Goal: Complete application form

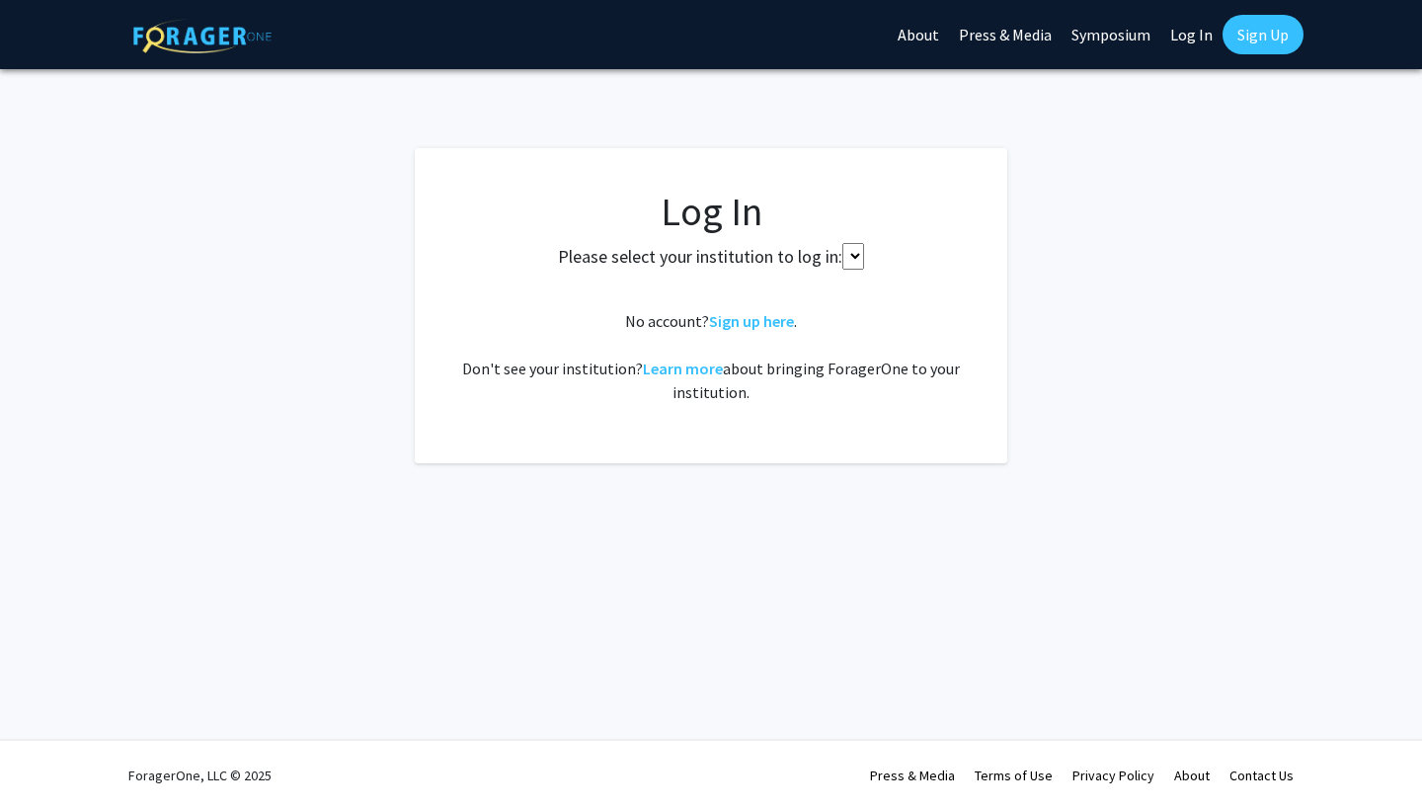
select select
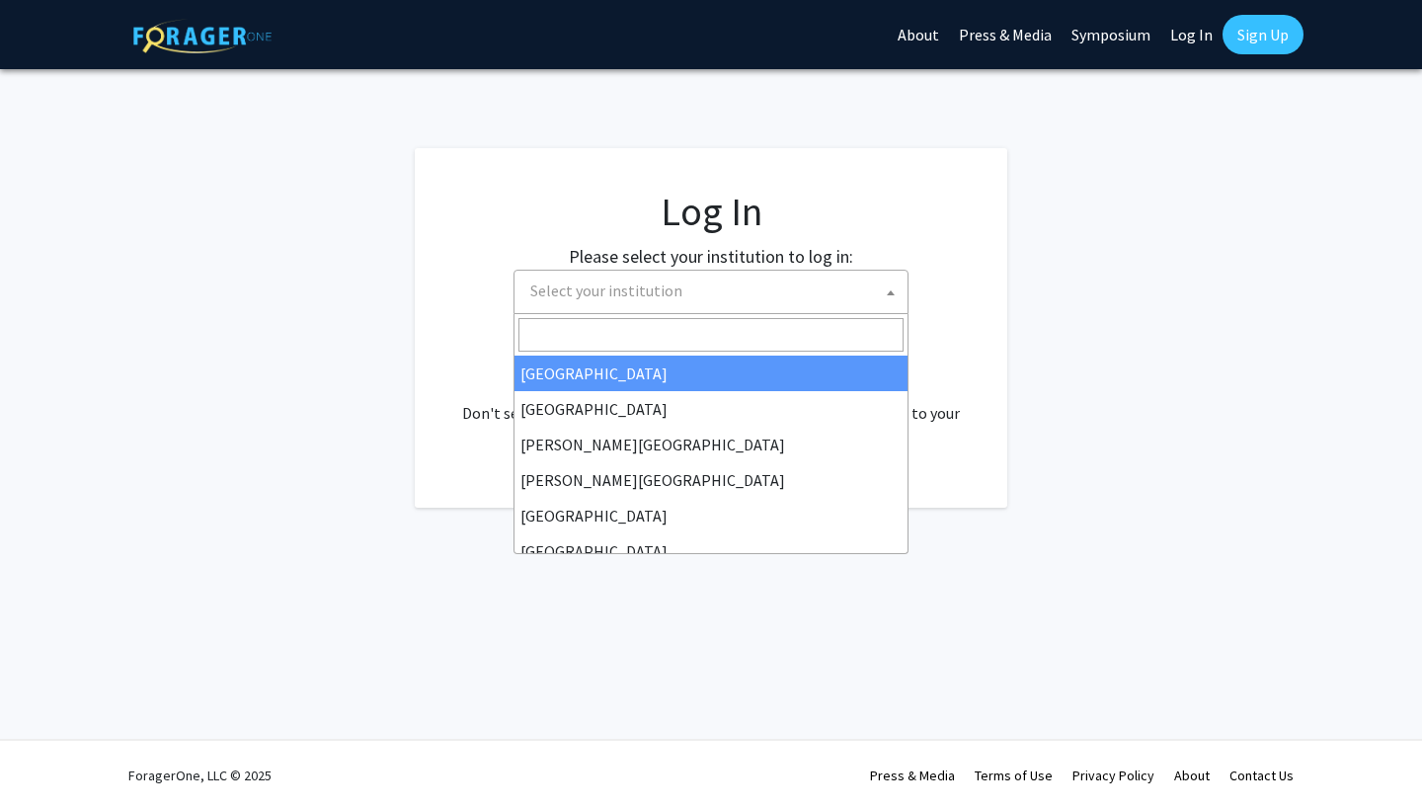
click at [702, 281] on span "Select your institution" at bounding box center [714, 291] width 385 height 40
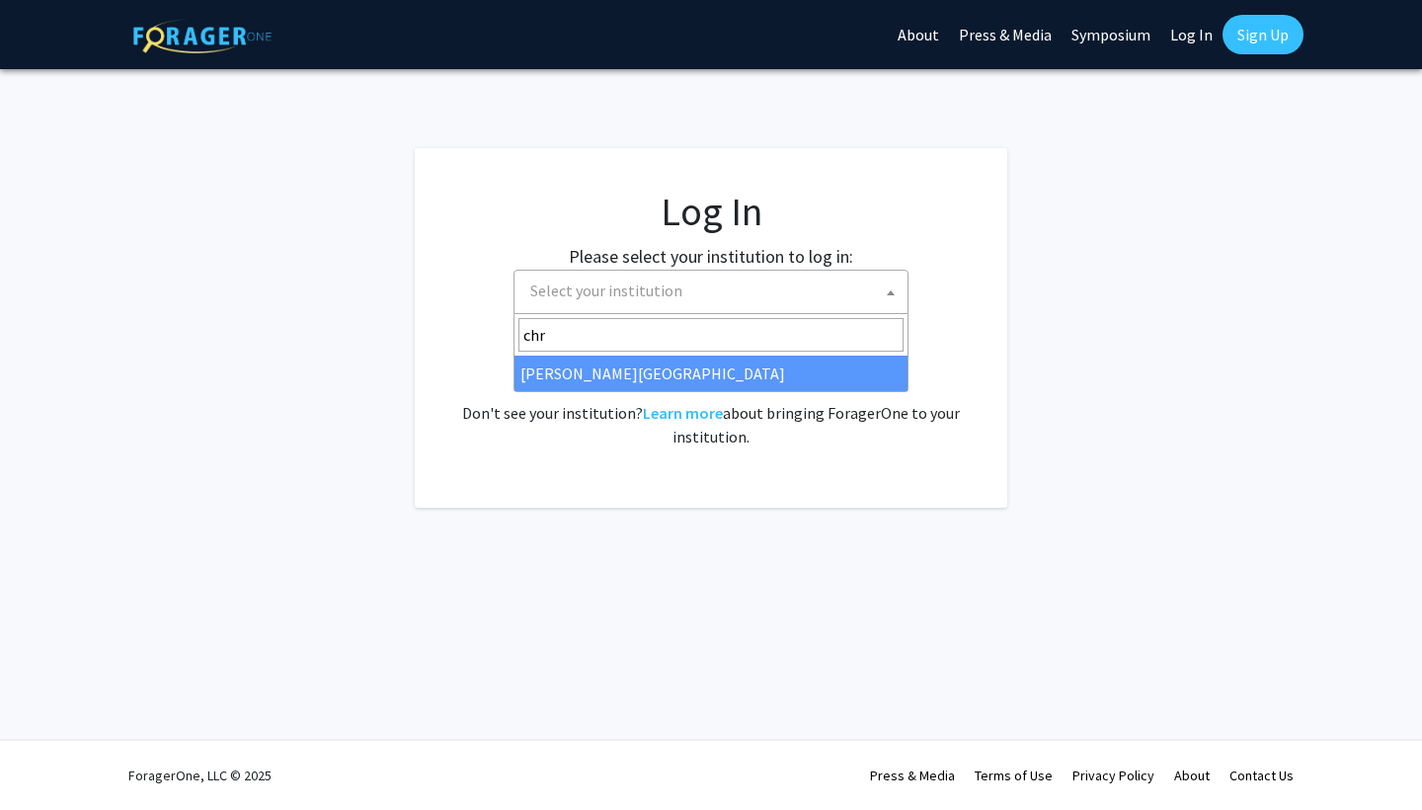
type input "chr"
select select "5"
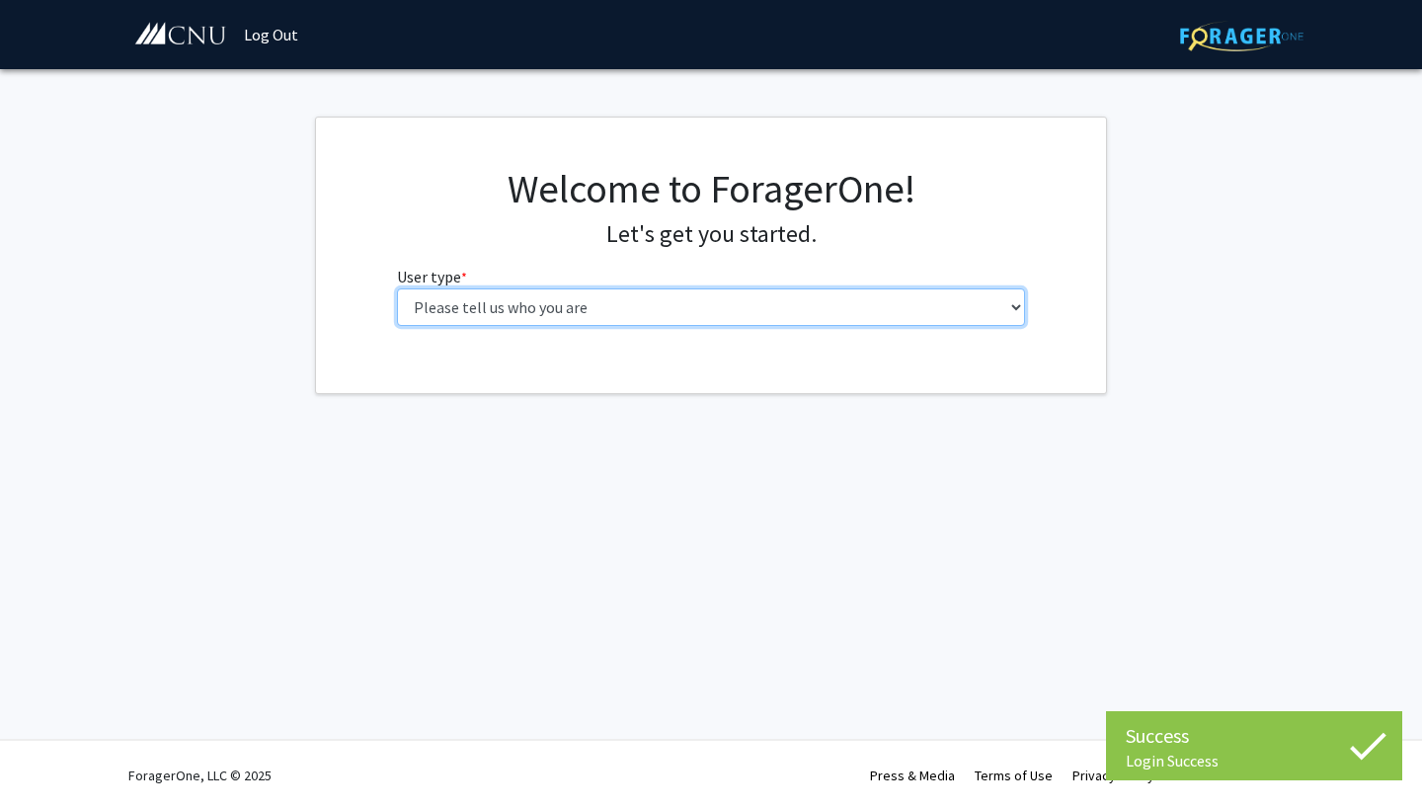
select select "1: undergrad"
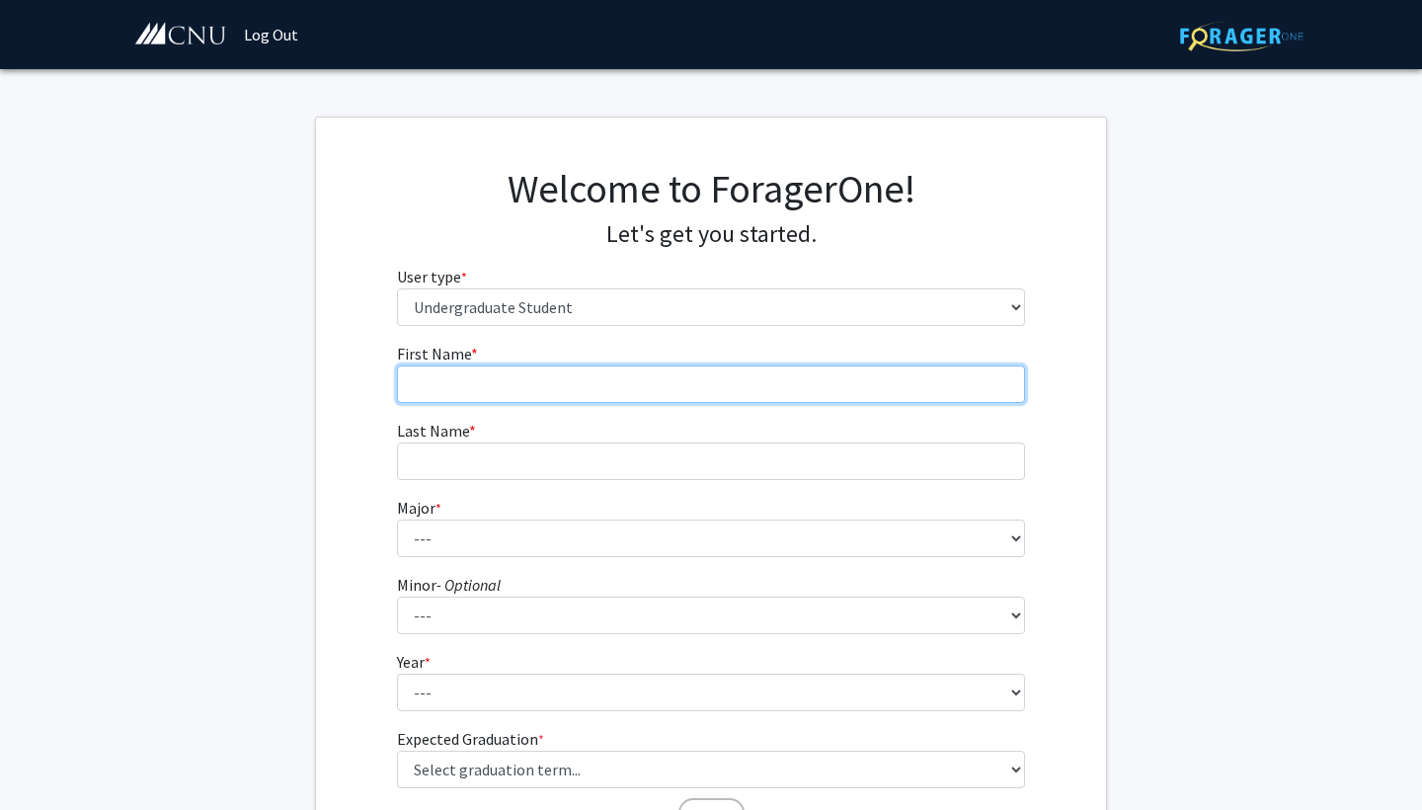
click at [798, 387] on input "First Name * required" at bounding box center [711, 384] width 629 height 38
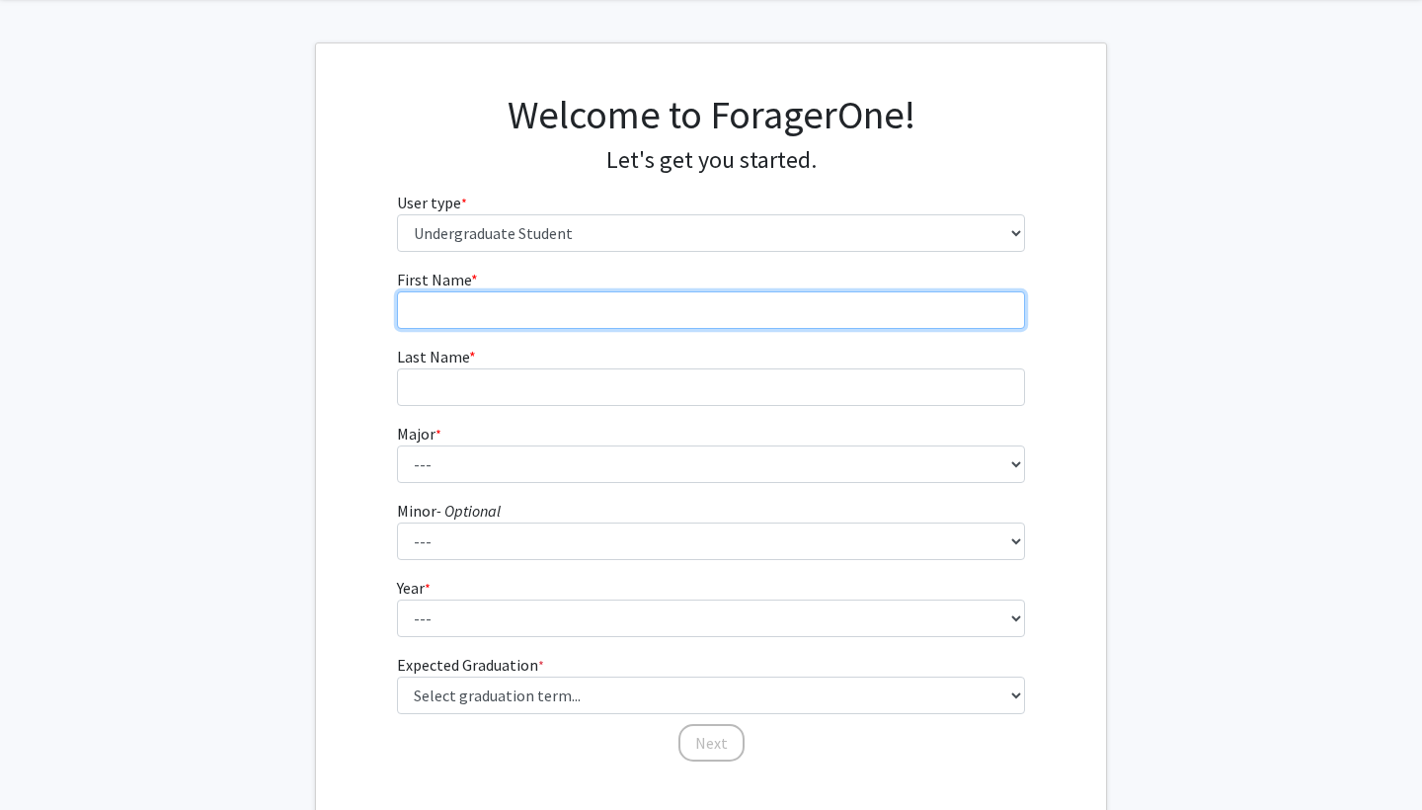
scroll to position [64, 0]
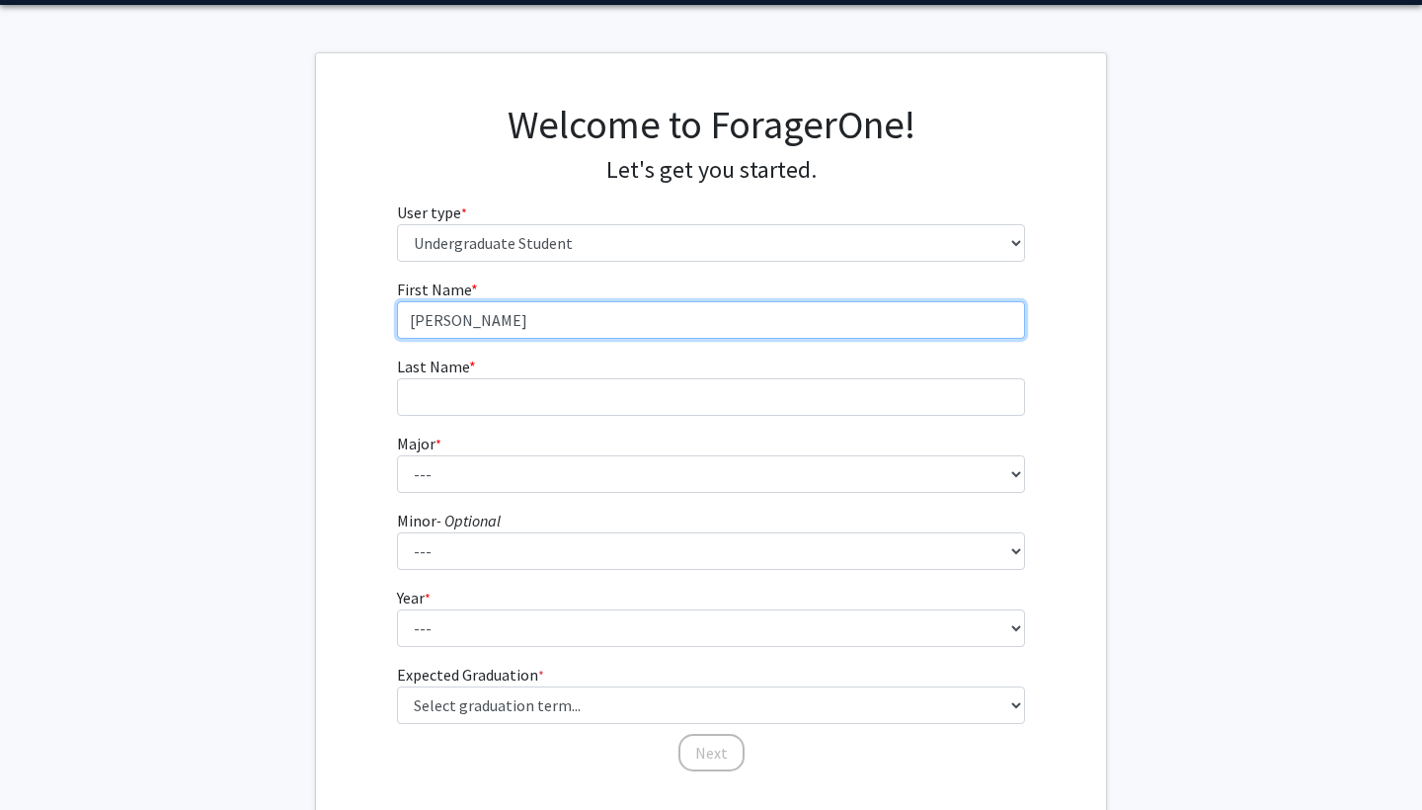
type input "[PERSON_NAME]"
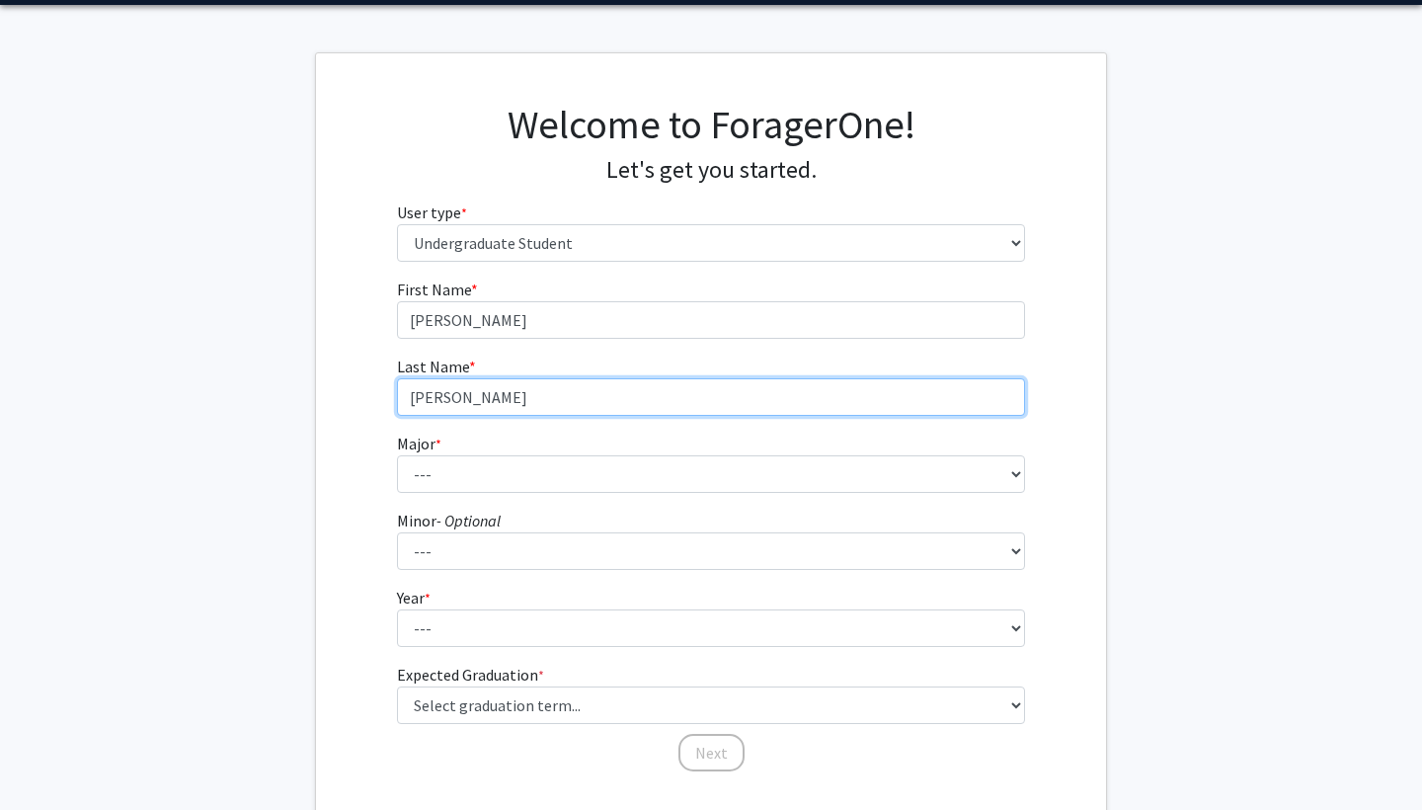
type input "[PERSON_NAME]"
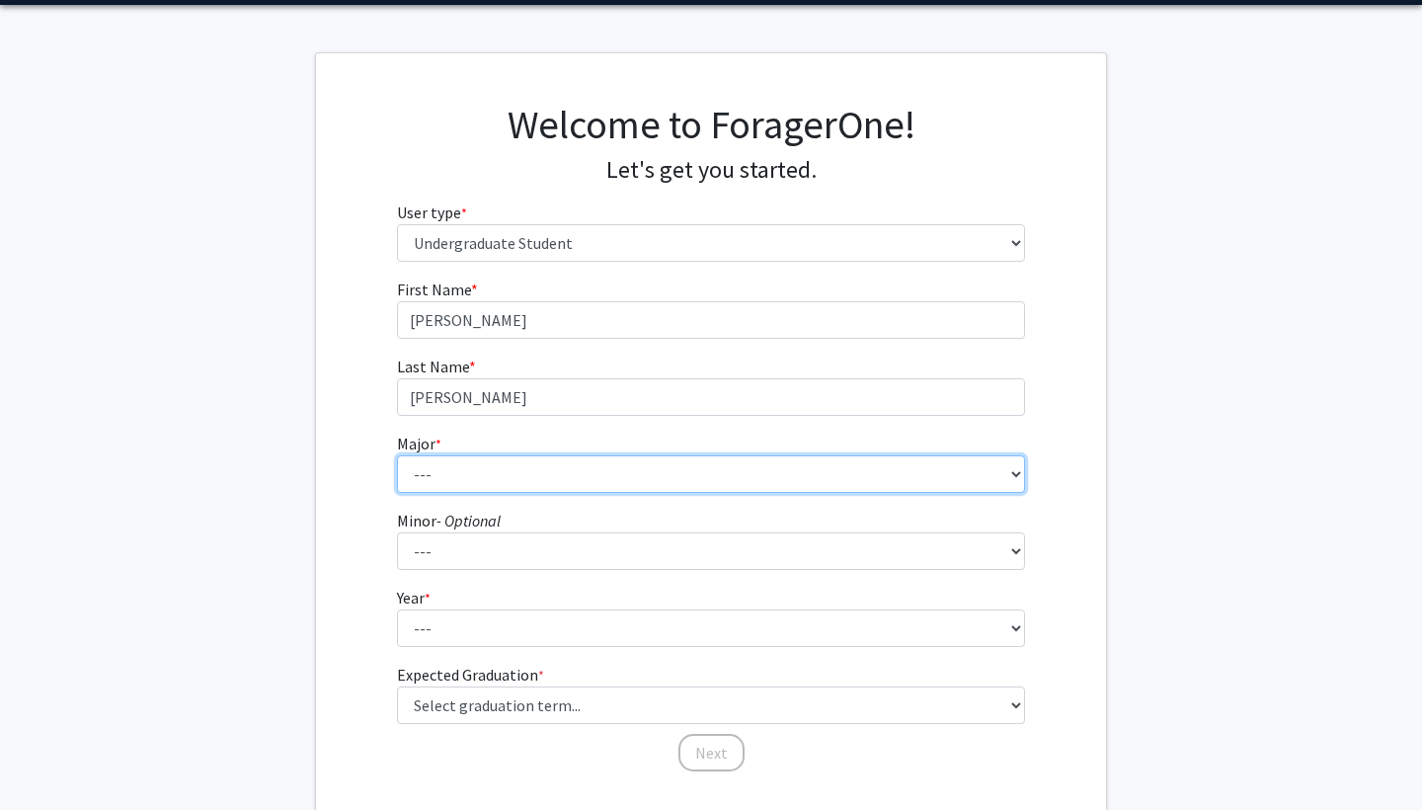
select select "31: 642"
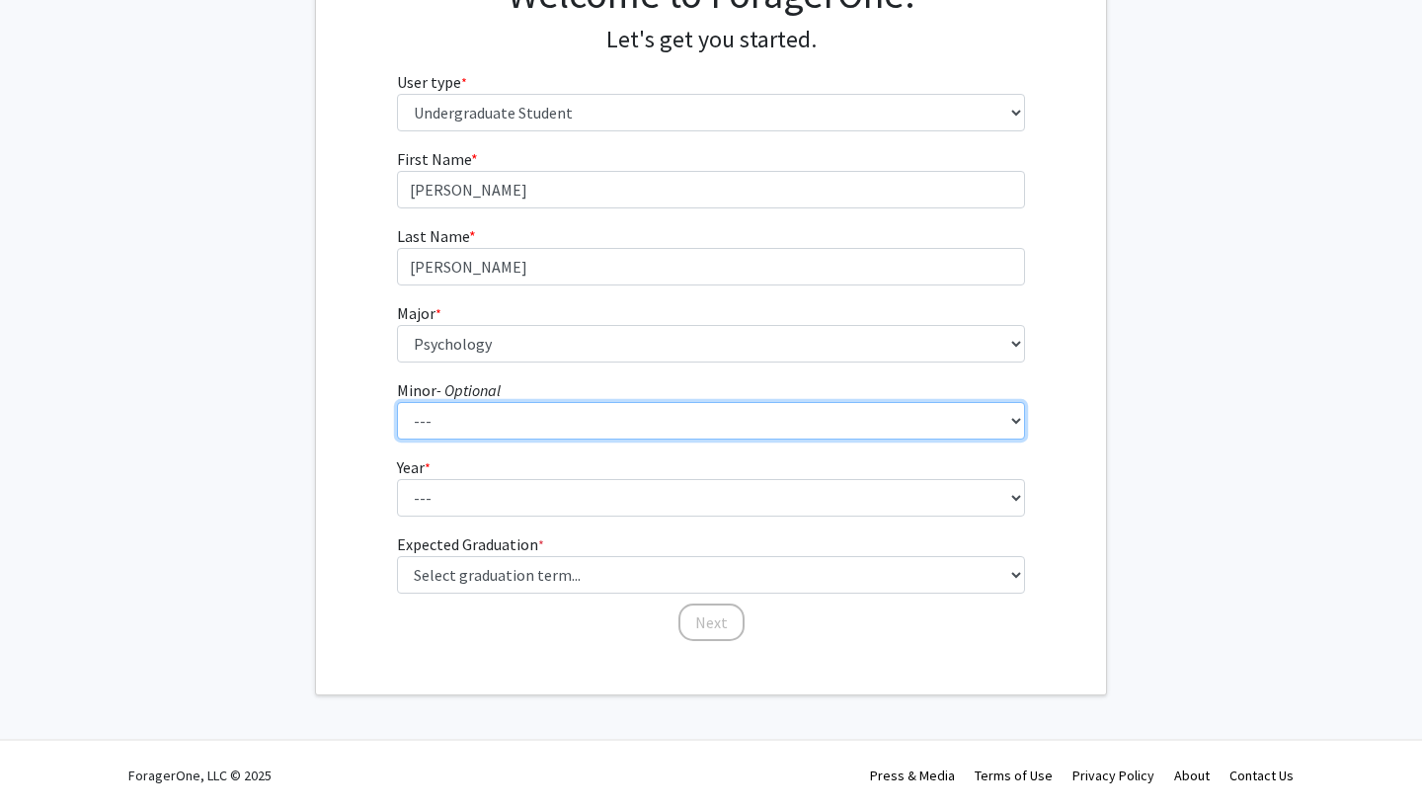
scroll to position [194, 0]
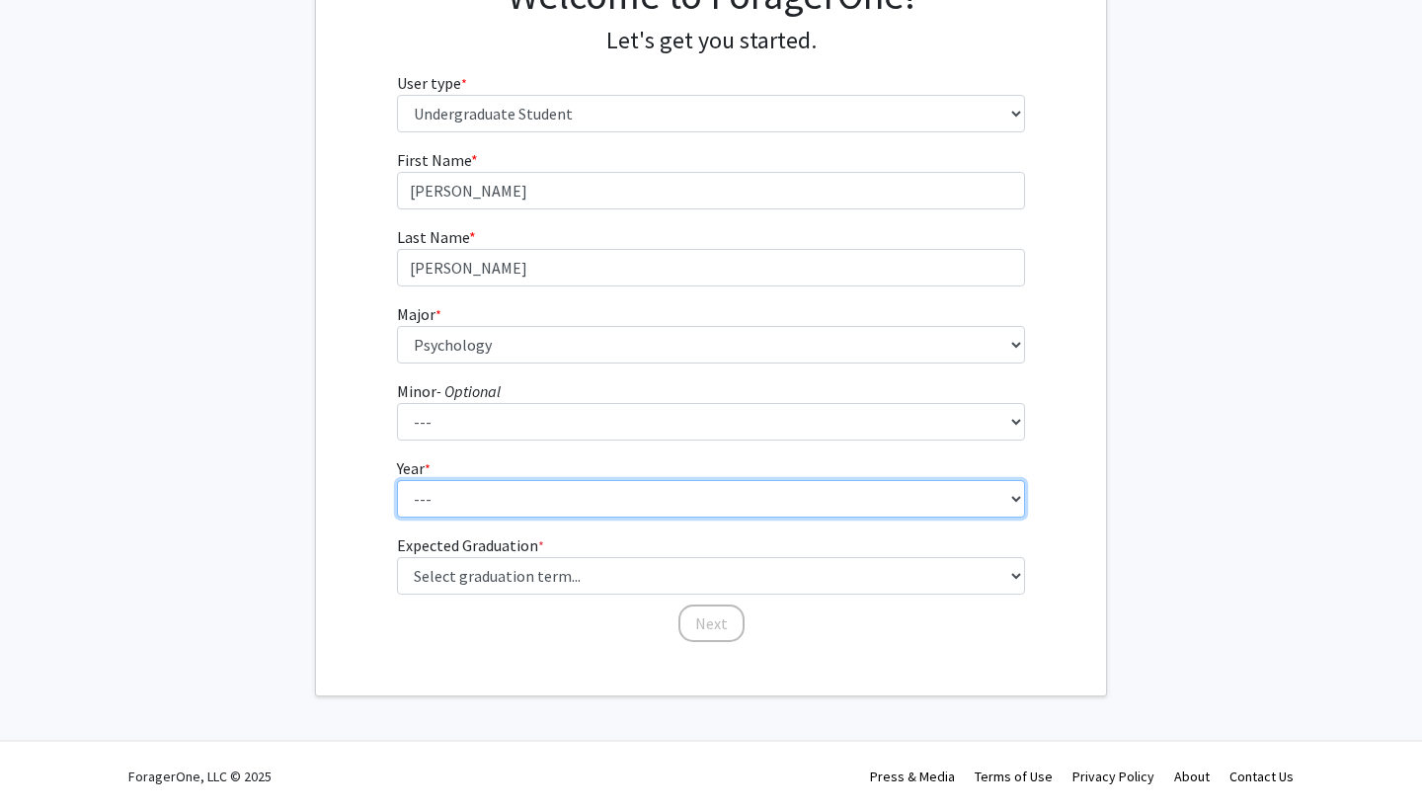
select select "3: junior"
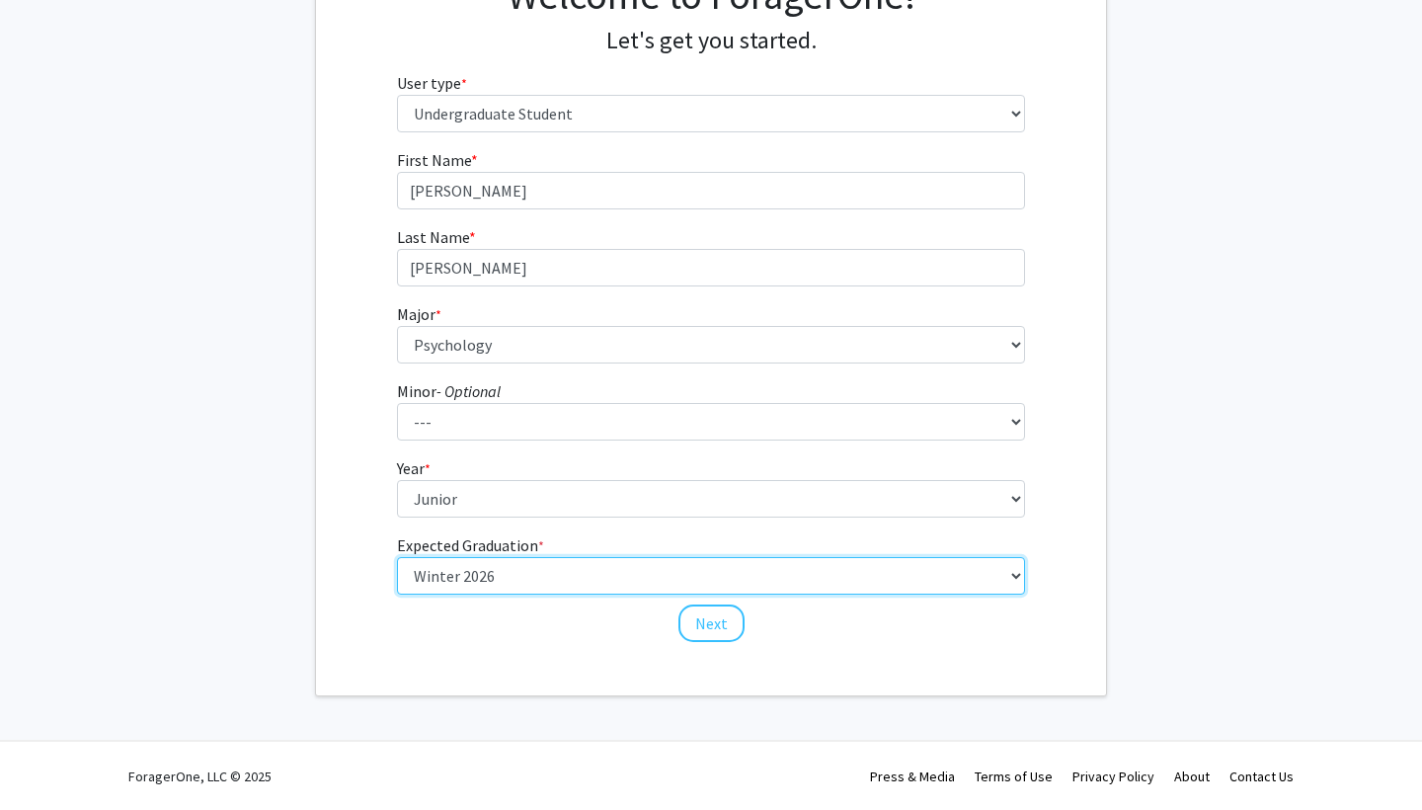
select select "7: fall_2026"
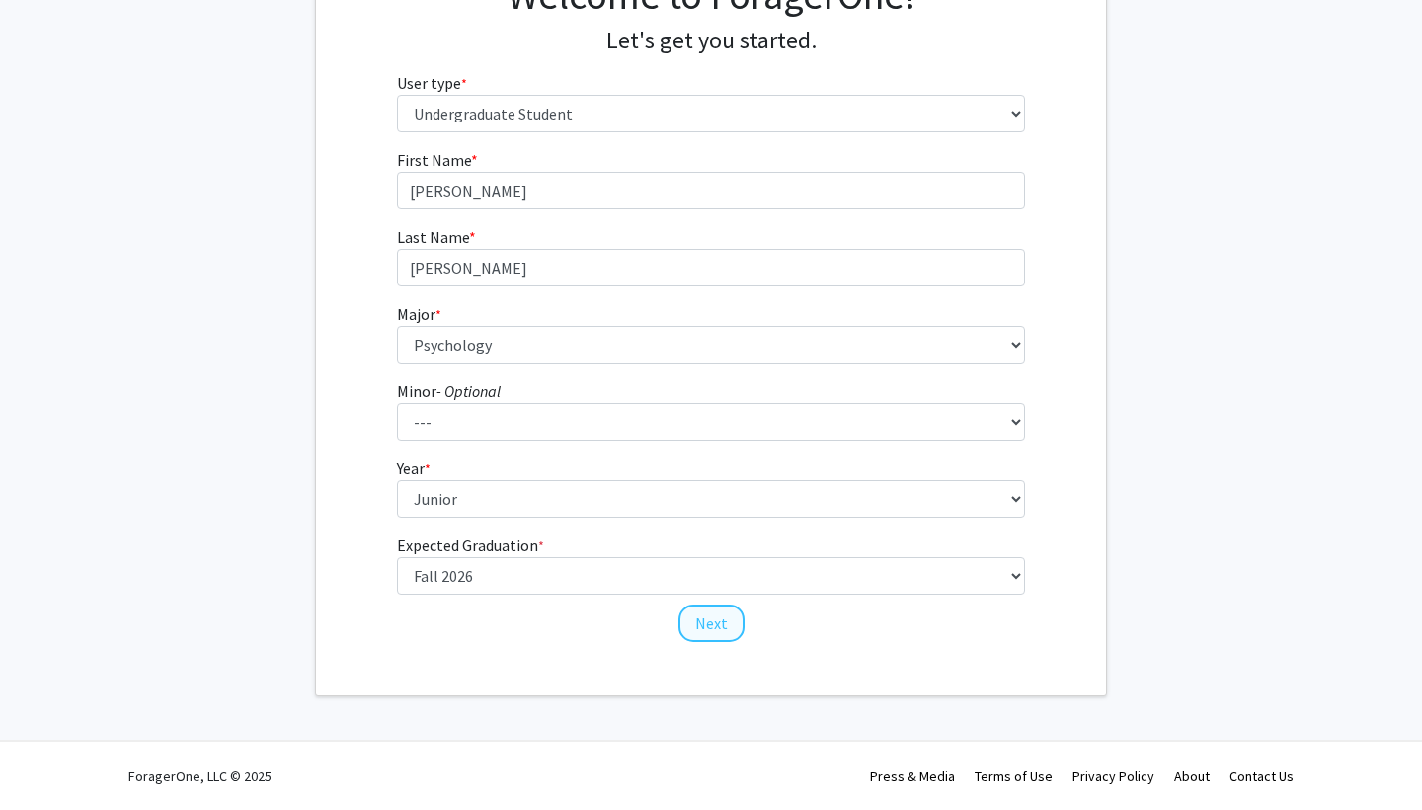
click at [713, 622] on button "Next" at bounding box center [711, 623] width 66 height 38
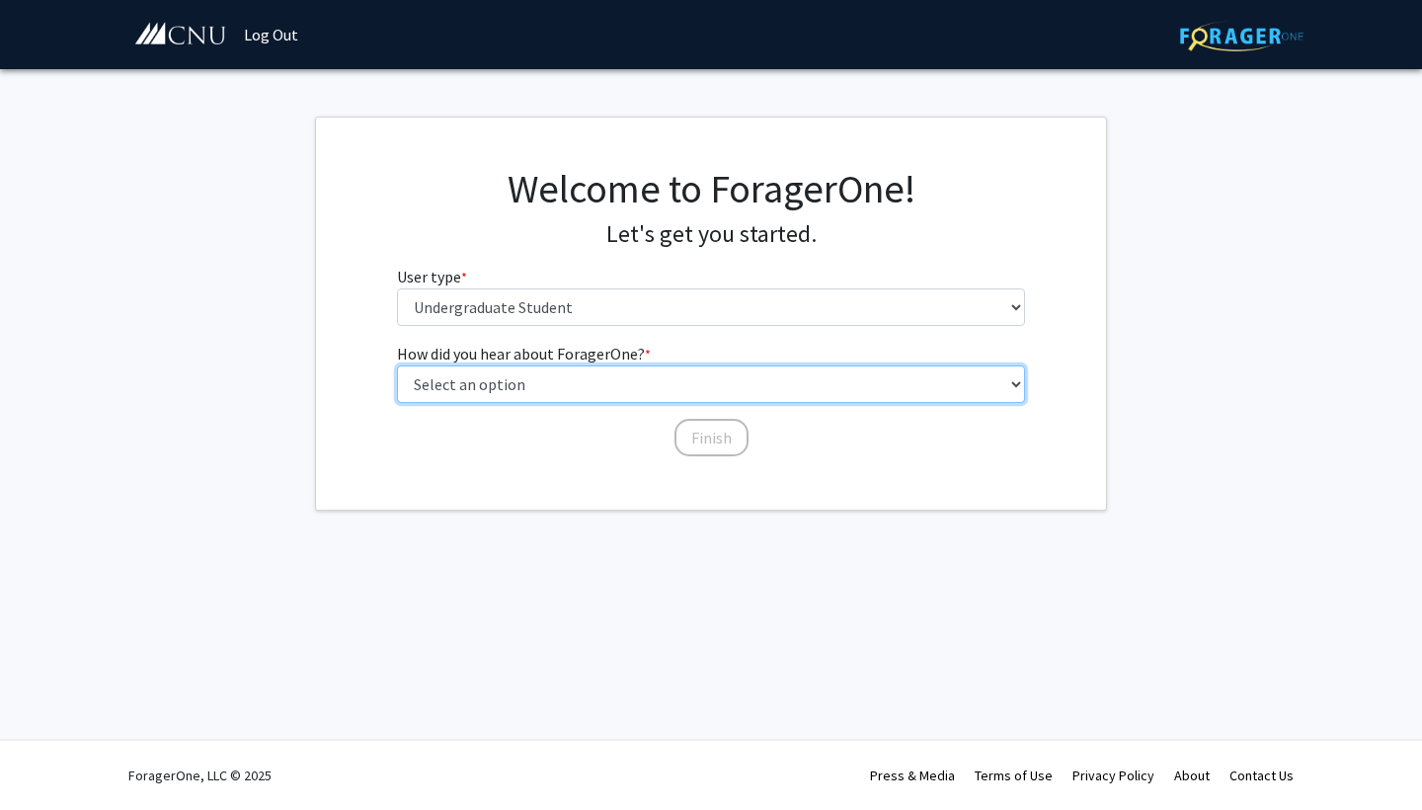
select select "2: faculty_recommendation"
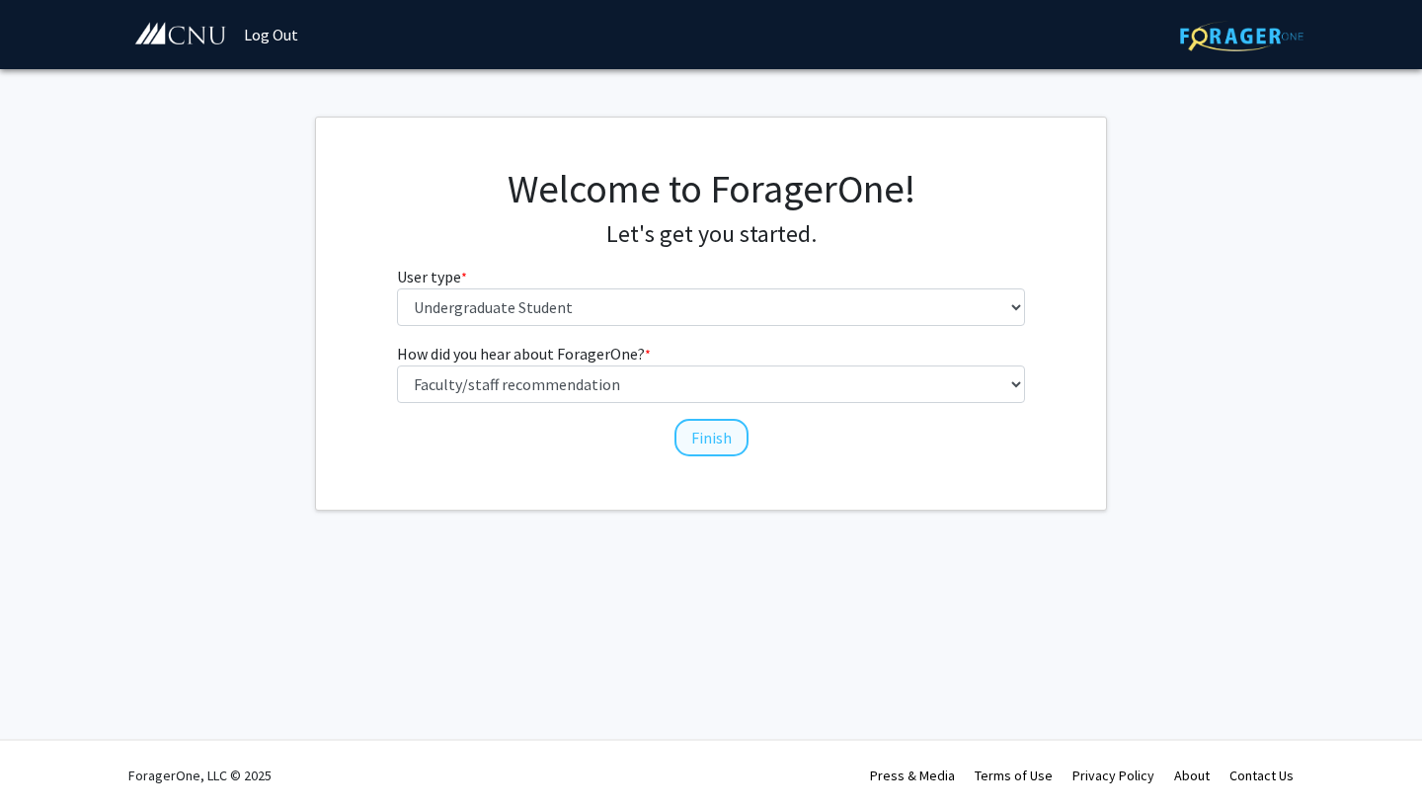
click at [693, 441] on button "Finish" at bounding box center [712, 438] width 74 height 38
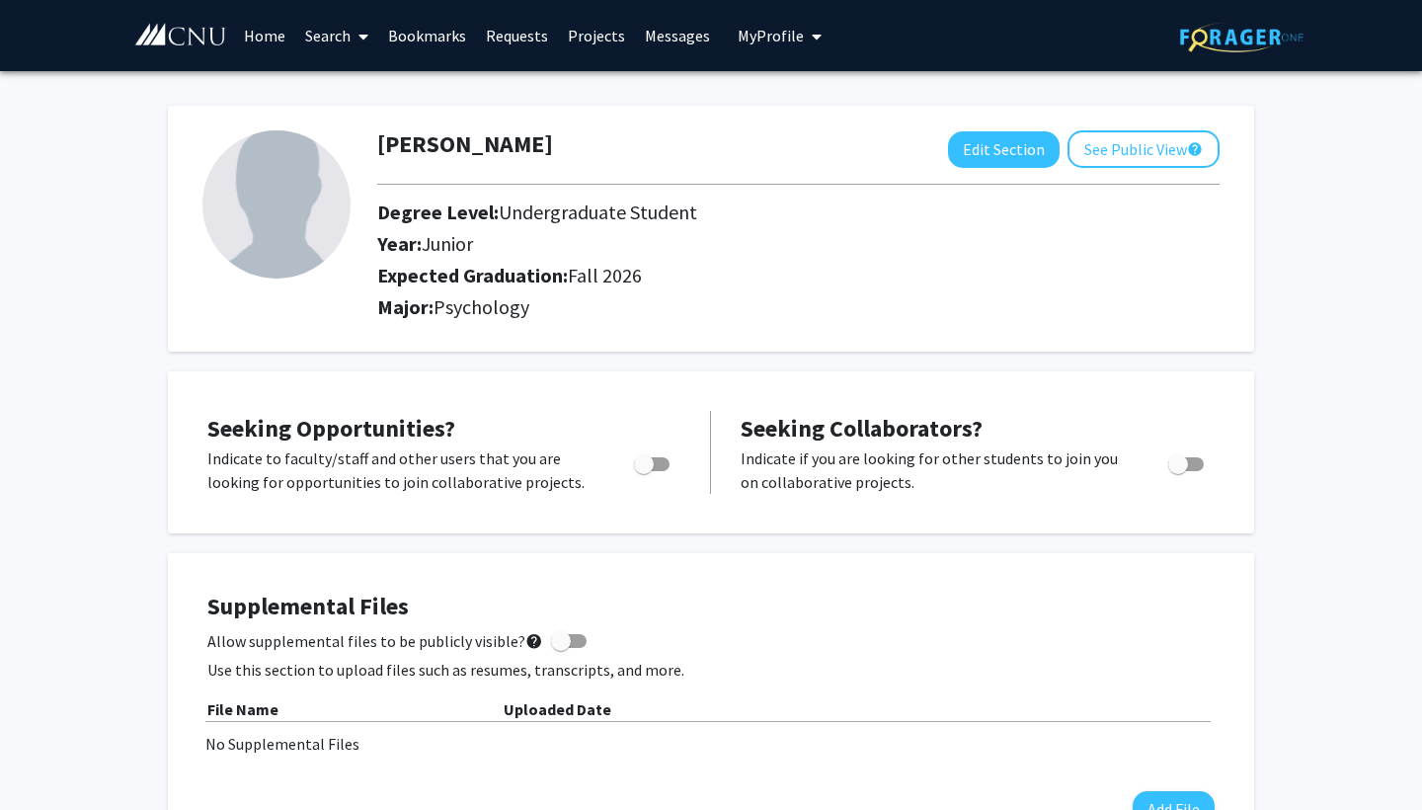
click at [586, 40] on link "Projects" at bounding box center [596, 35] width 77 height 69
